Goal: Information Seeking & Learning: Learn about a topic

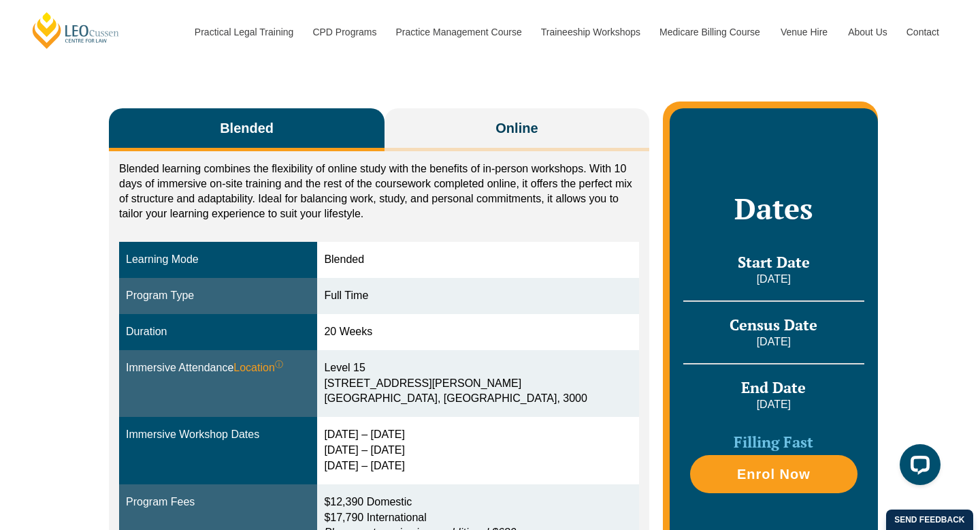
scroll to position [202, 0]
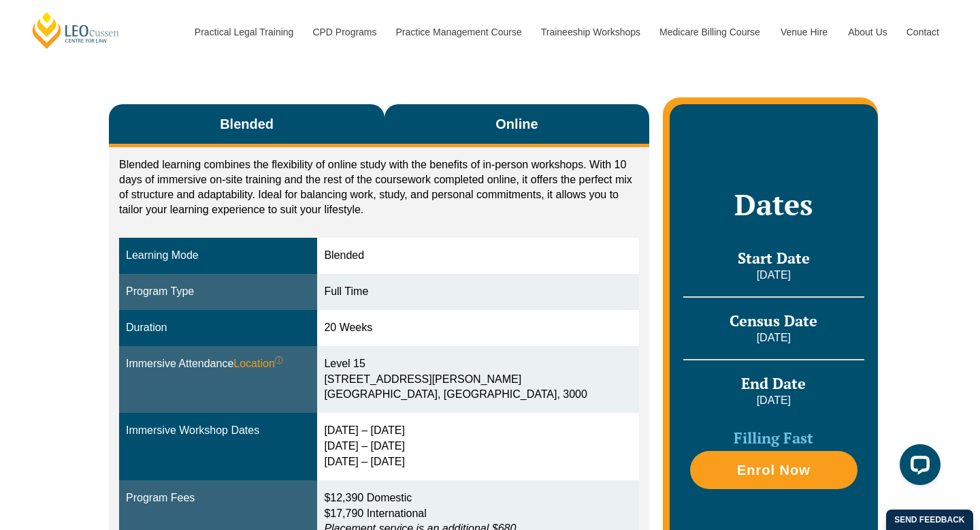
click at [510, 120] on span "Online" at bounding box center [517, 123] width 42 height 19
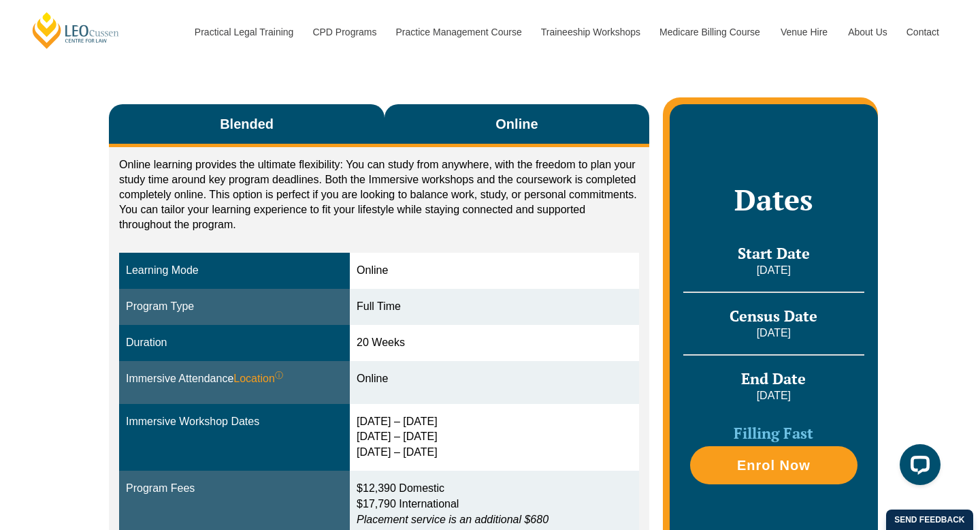
click at [365, 141] on button "Blended" at bounding box center [247, 125] width 276 height 43
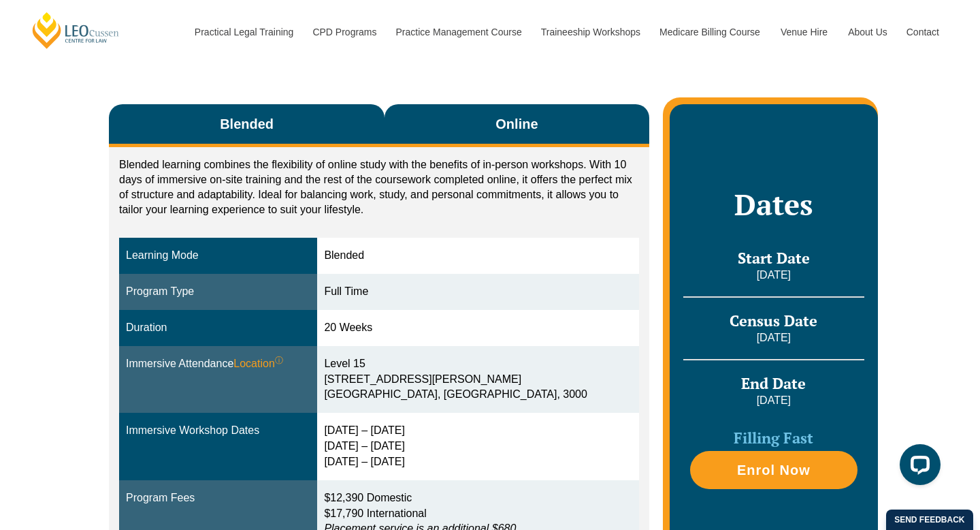
click at [437, 143] on button "Online" at bounding box center [517, 125] width 265 height 43
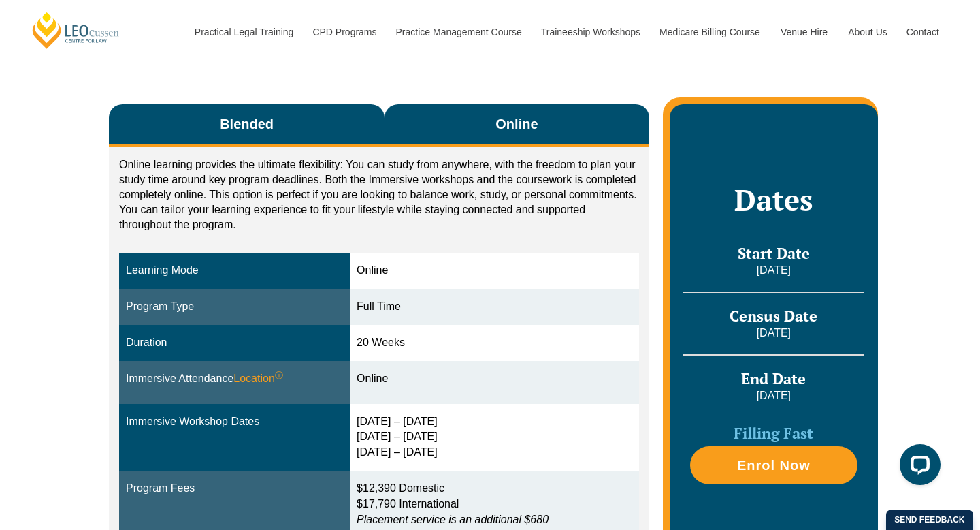
click at [310, 140] on button "Blended" at bounding box center [247, 125] width 276 height 43
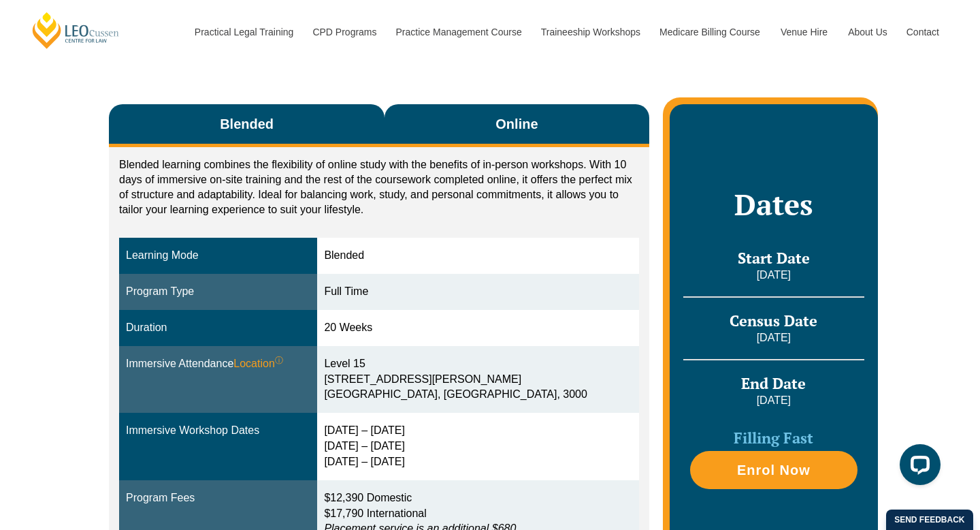
click at [402, 139] on button "Online" at bounding box center [517, 125] width 265 height 43
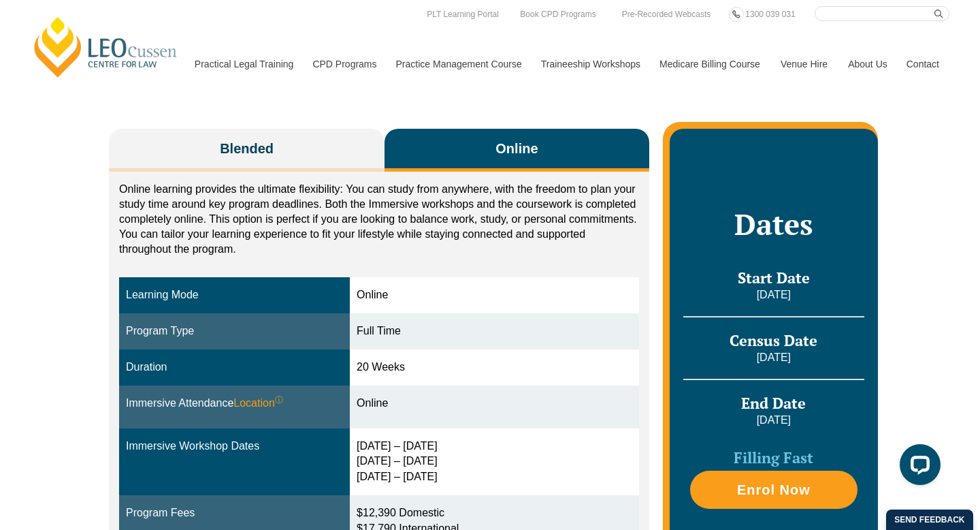
scroll to position [174, 0]
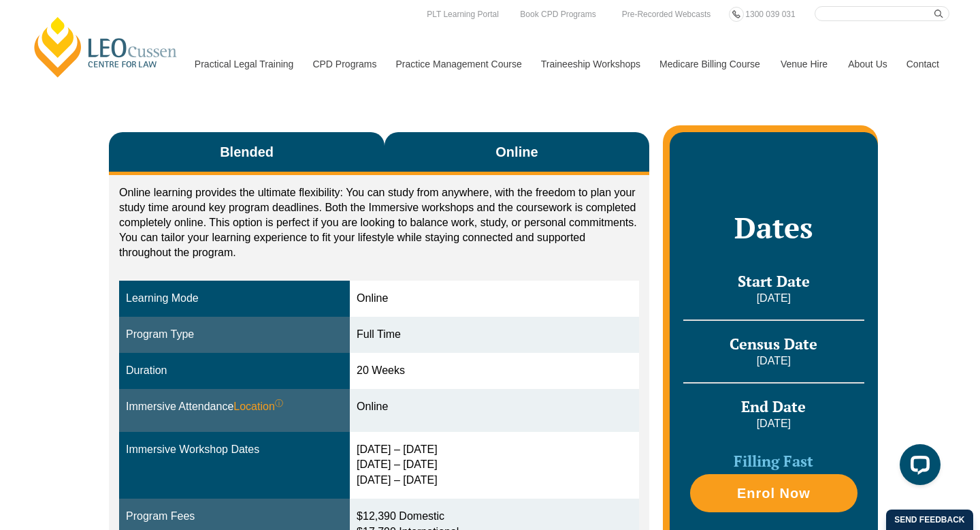
click at [325, 163] on button "Blended" at bounding box center [247, 153] width 276 height 43
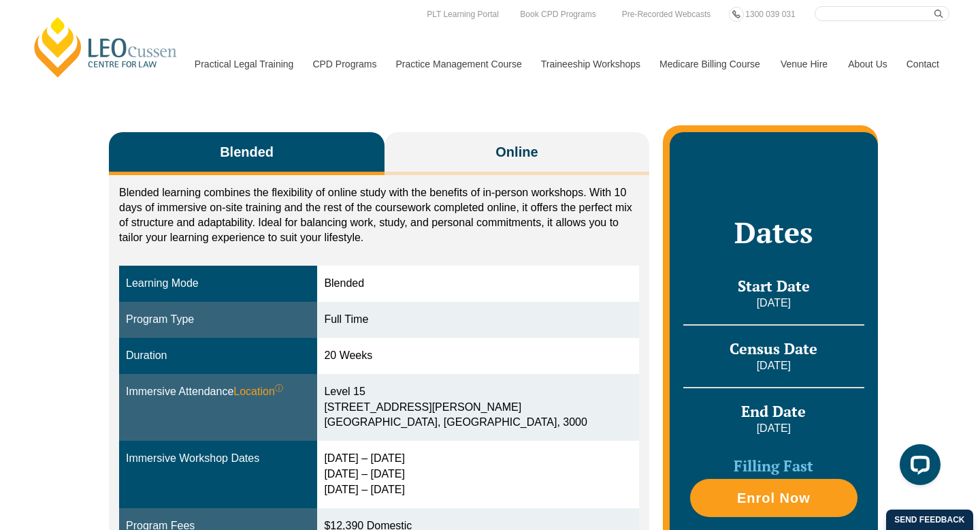
click at [437, 175] on div "Blended learning combines the flexibility of online study with the benefits of …" at bounding box center [379, 397] width 540 height 445
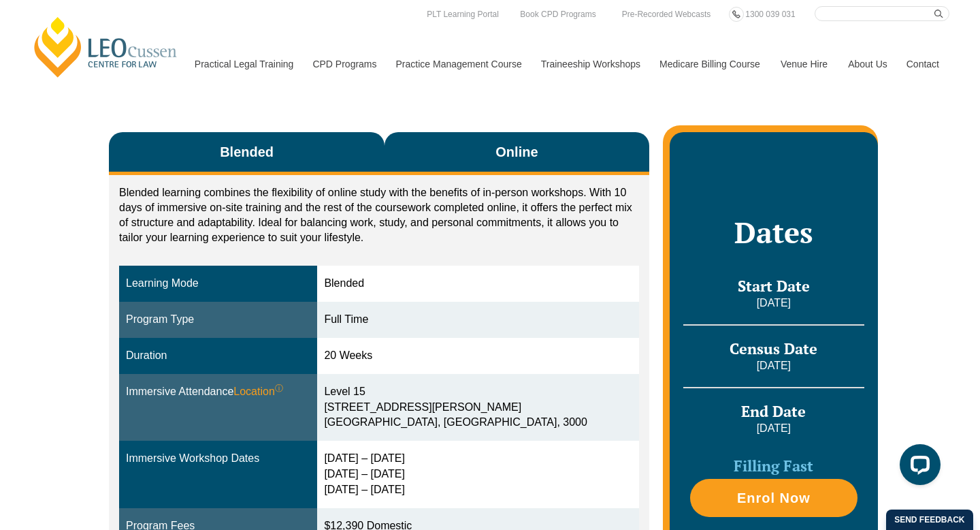
click at [473, 169] on button "Online" at bounding box center [517, 153] width 265 height 43
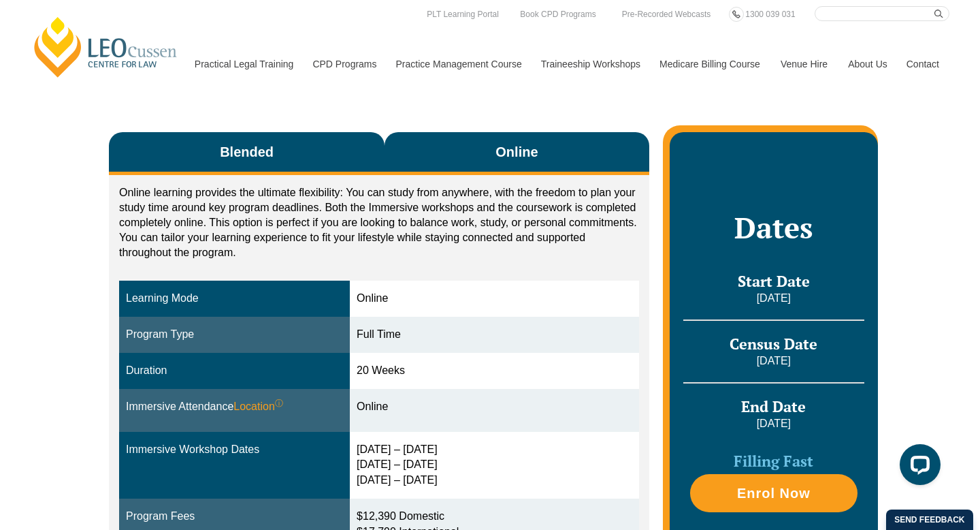
click at [325, 160] on button "Blended" at bounding box center [247, 153] width 276 height 43
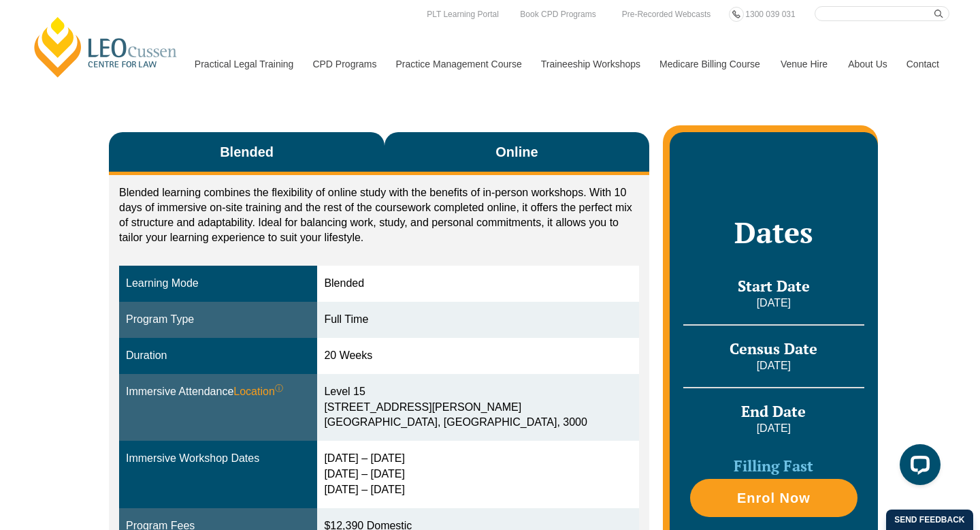
click at [442, 161] on button "Online" at bounding box center [517, 153] width 265 height 43
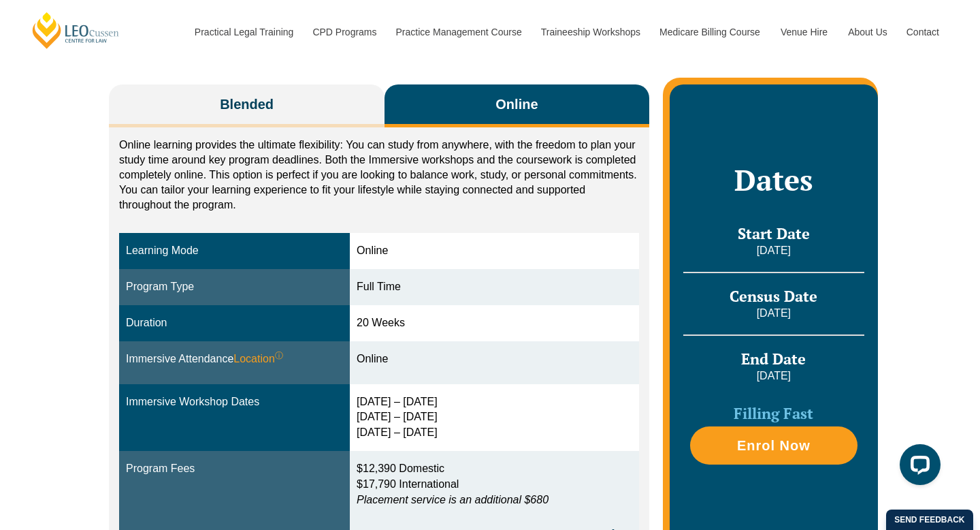
scroll to position [217, 0]
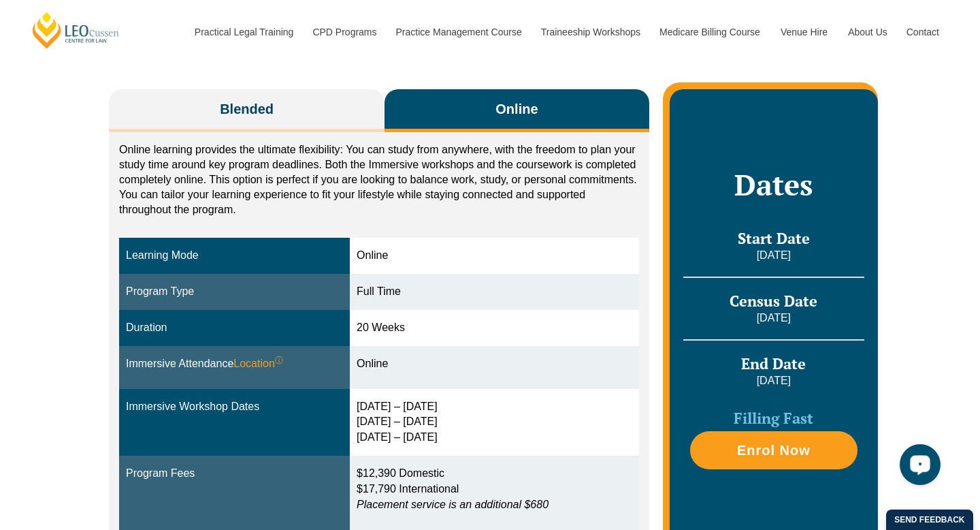
click at [919, 470] on div "Open LiveChat chat widget" at bounding box center [920, 463] width 23 height 23
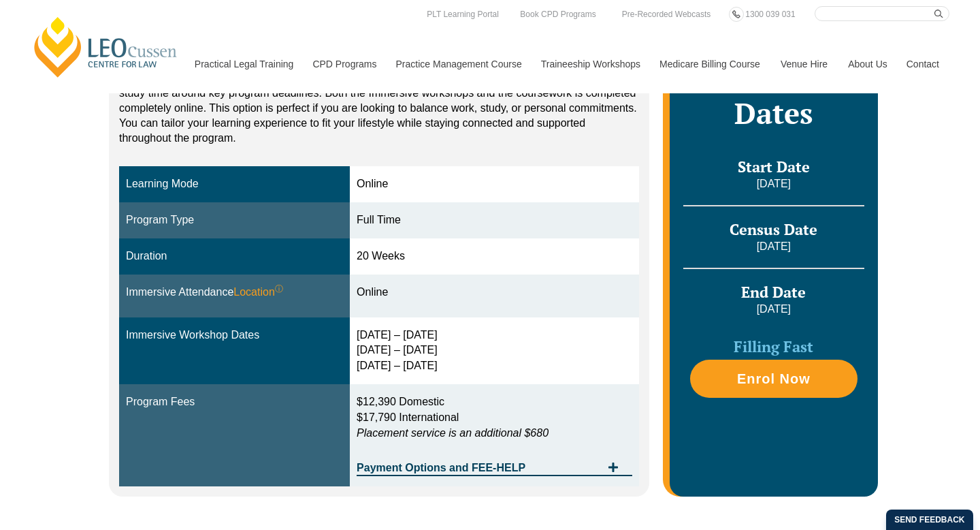
scroll to position [263, 0]
